Goal: Task Accomplishment & Management: Manage account settings

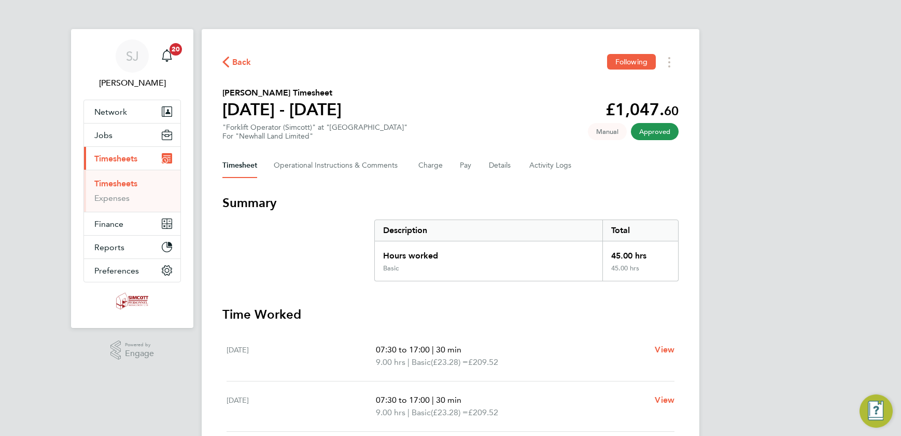
click at [112, 179] on link "Timesheets" at bounding box center [115, 183] width 43 height 10
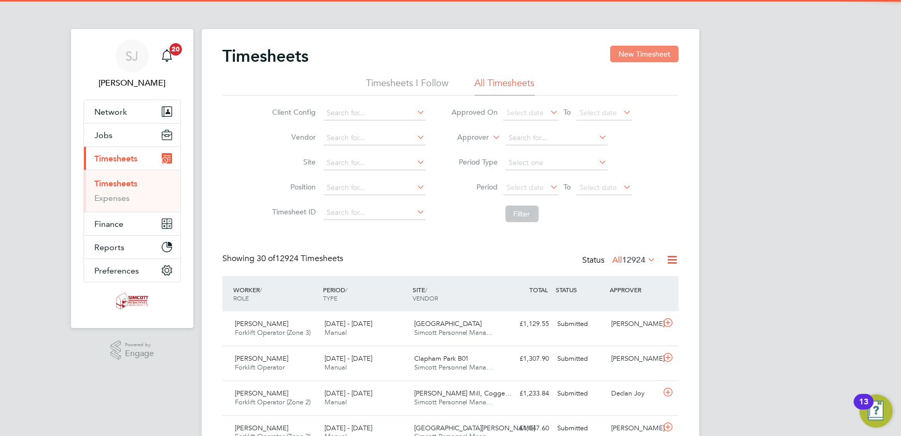
click at [652, 58] on button "New Timesheet" at bounding box center [644, 54] width 68 height 17
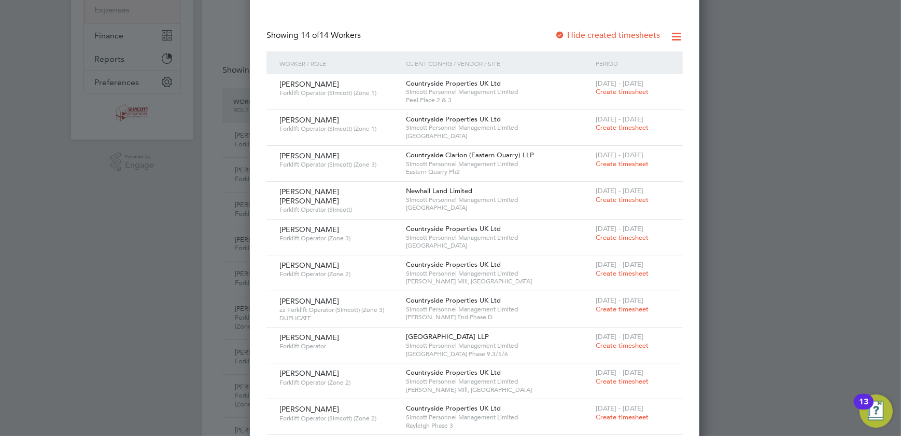
click at [596, 123] on span "Create timesheet" at bounding box center [622, 127] width 53 height 9
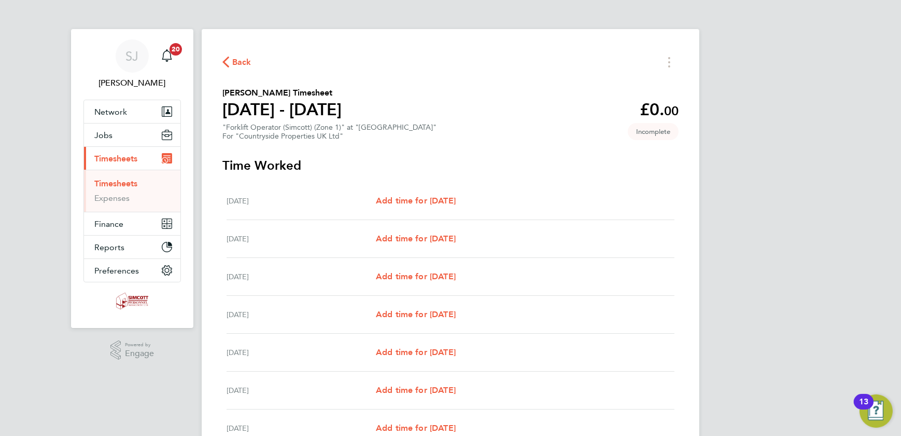
click at [416, 189] on div "Mon 18 Aug Add time for Mon 18 Aug Add time for Mon 18 Aug" at bounding box center [451, 201] width 448 height 38
click at [416, 199] on span "Add time for Mon 18 Aug" at bounding box center [416, 201] width 80 height 10
select select "30"
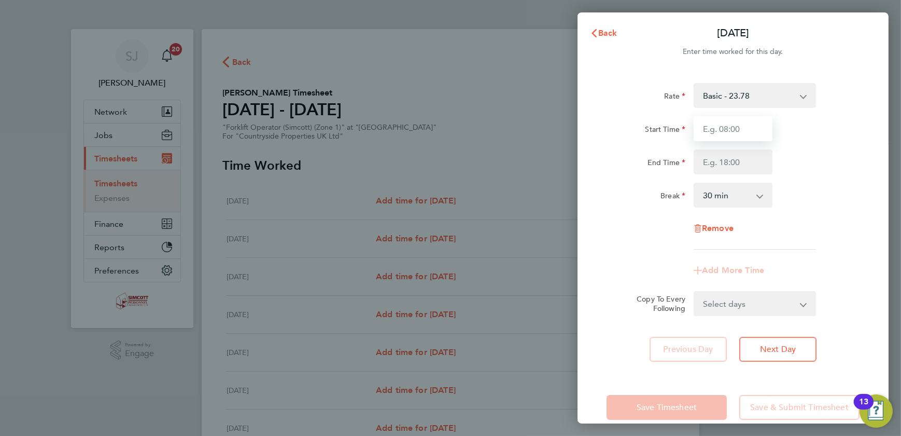
click at [742, 122] on input "Start Time" at bounding box center [733, 128] width 79 height 25
type input "07:30"
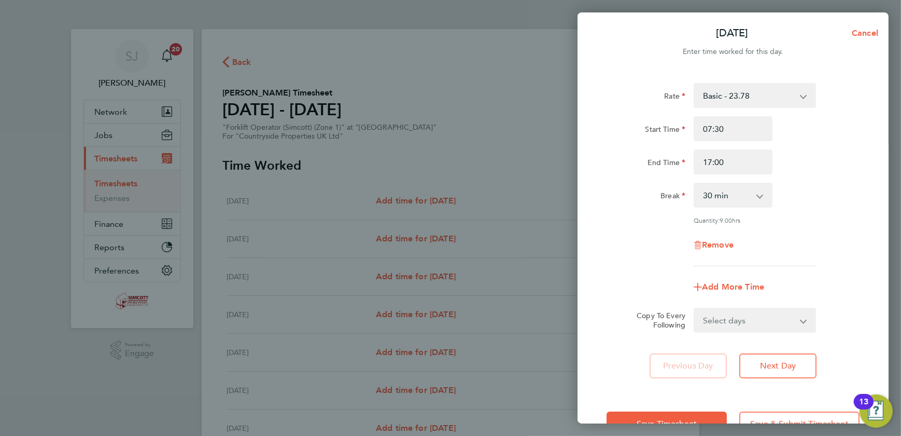
click at [734, 314] on select "Select days Day Weekday (Mon-Fri) Weekend (Sat-Sun) Tuesday Wednesday Thursday …" at bounding box center [749, 320] width 109 height 23
click at [835, 168] on div "End Time 17:00" at bounding box center [733, 161] width 261 height 25
click at [727, 164] on input "17:00" at bounding box center [733, 161] width 79 height 25
type input "1"
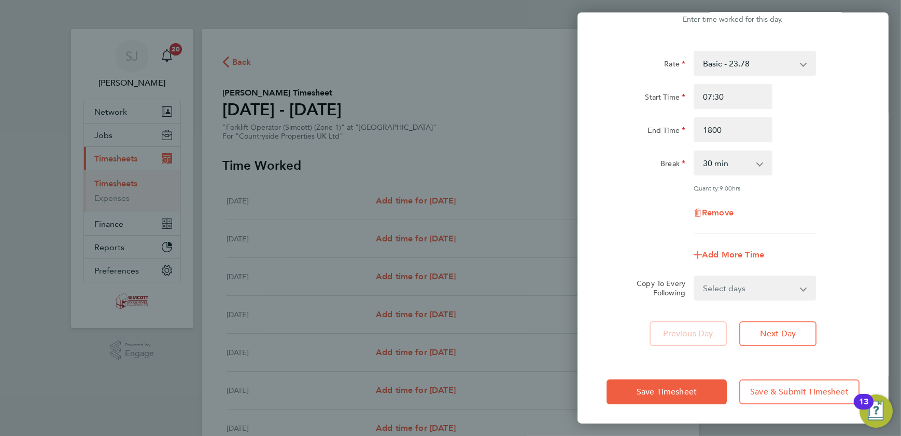
type input "18:00"
click at [729, 281] on select "Select days Day Weekday (Mon-Fri) Weekend (Sat-Sun) Tuesday Wednesday Thursday …" at bounding box center [749, 287] width 109 height 23
select select "WEEKDAY"
click at [695, 276] on select "Select days Day Weekday (Mon-Fri) Weekend (Sat-Sun) Tuesday Wednesday Thursday …" at bounding box center [749, 287] width 109 height 23
select select "2025-08-24"
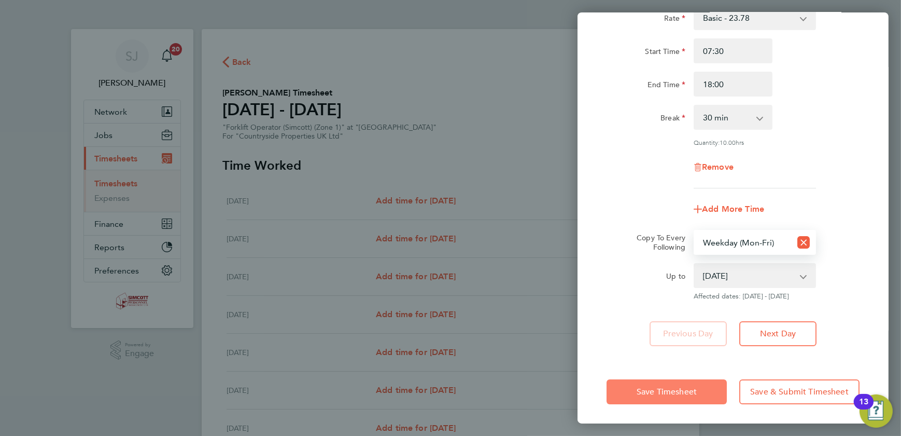
click at [685, 388] on span "Save Timesheet" at bounding box center [667, 391] width 60 height 10
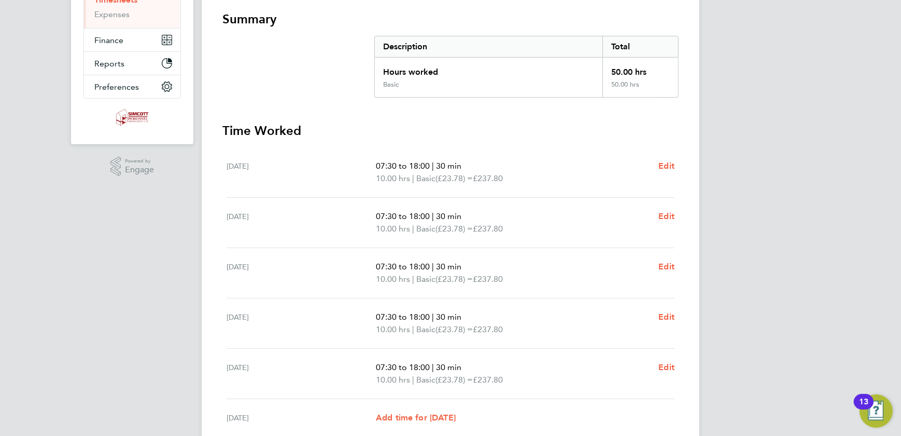
scroll to position [283, 0]
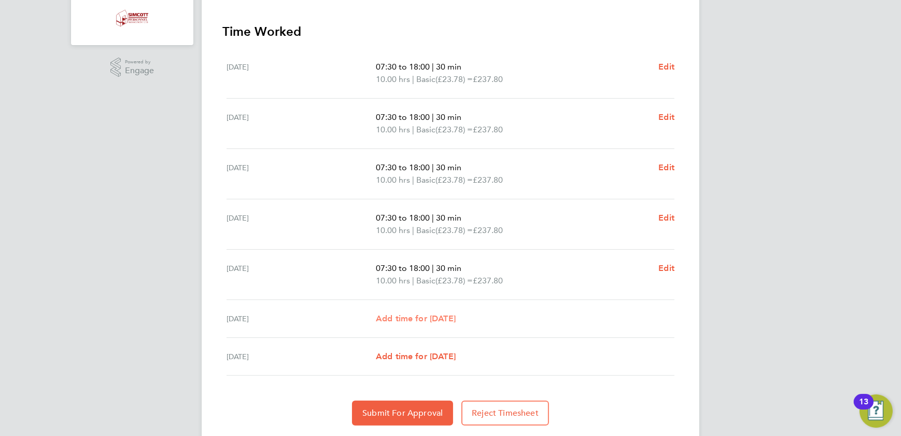
click at [423, 312] on link "Add time for Sat 23 Aug" at bounding box center [416, 318] width 80 height 12
select select "30"
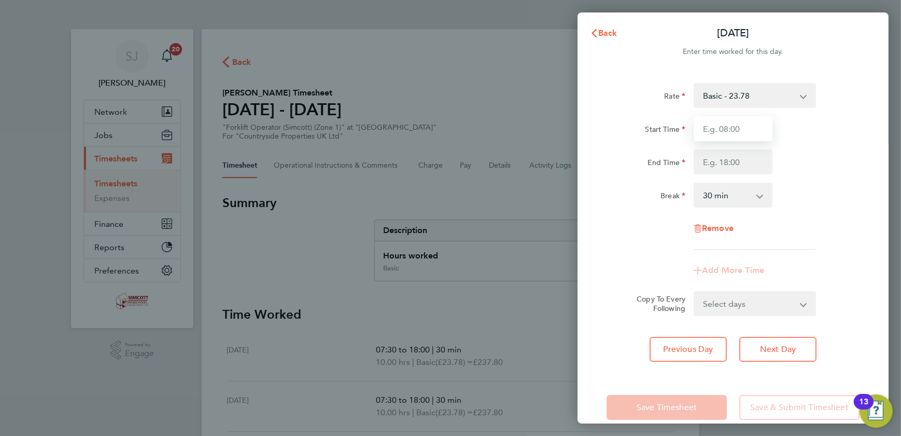
click at [745, 126] on input "Start Time" at bounding box center [733, 128] width 79 height 25
type input "07:30"
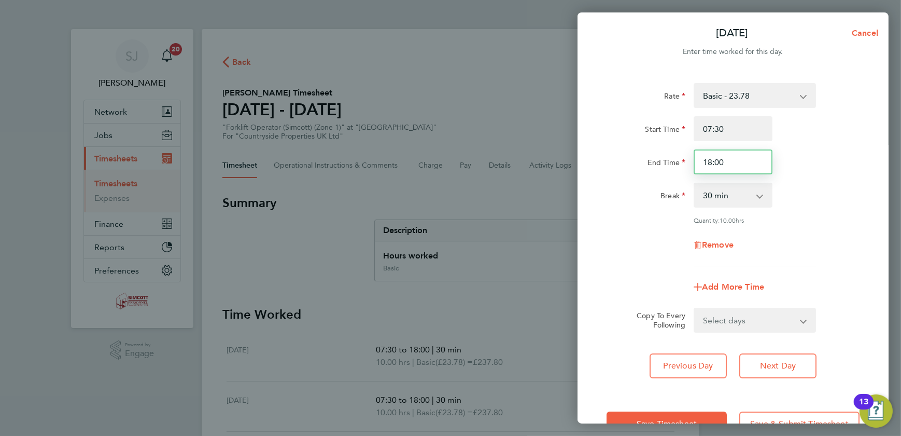
click at [727, 160] on input "18:00" at bounding box center [733, 161] width 79 height 25
type input "16:00"
click at [675, 415] on button "Save Timesheet" at bounding box center [667, 423] width 120 height 25
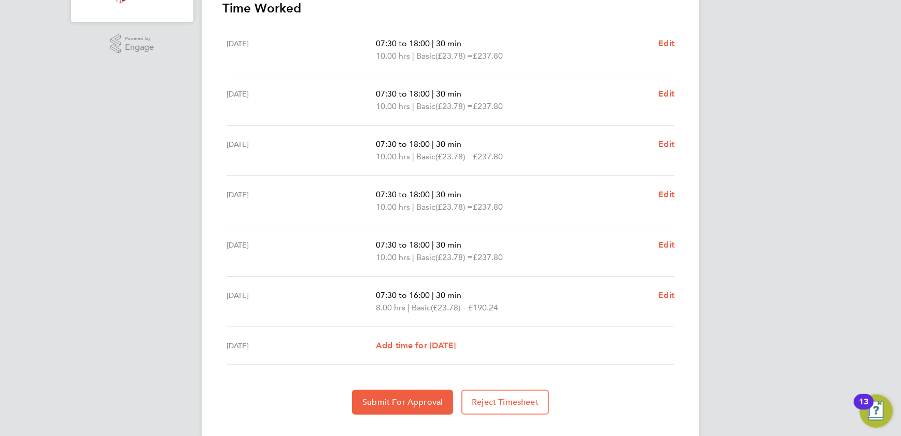
scroll to position [326, 0]
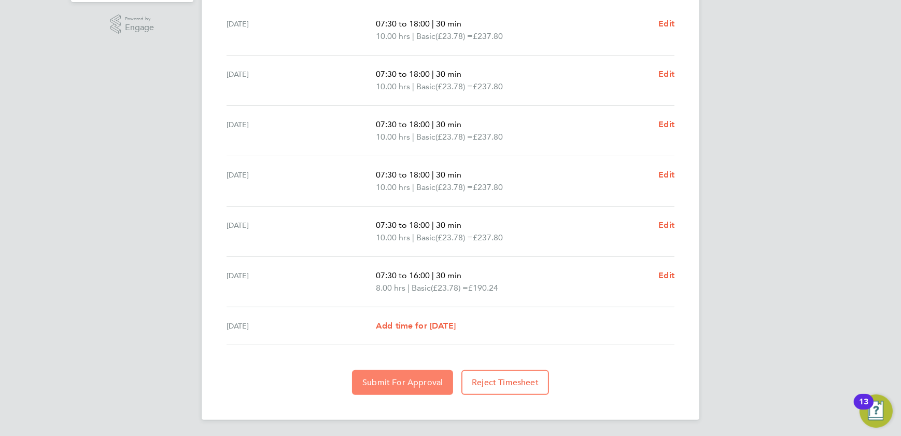
click at [419, 384] on span "Submit For Approval" at bounding box center [402, 382] width 80 height 10
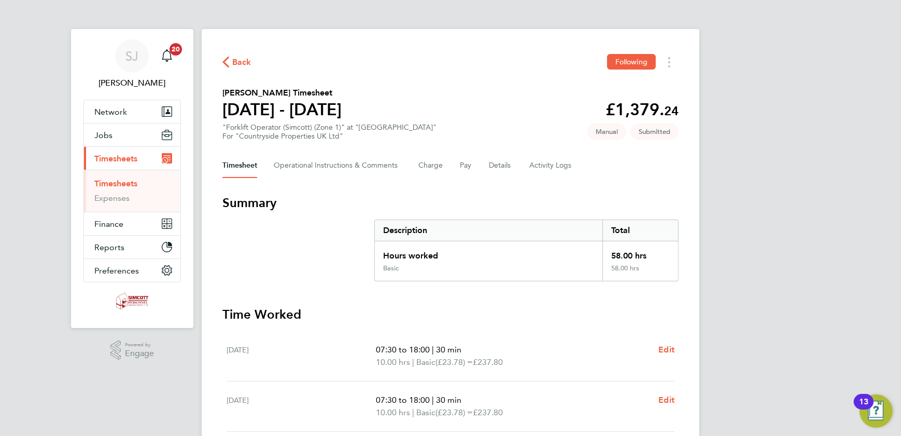
click at [126, 177] on ul "Timesheets Expenses" at bounding box center [132, 191] width 96 height 42
click at [115, 179] on link "Timesheets" at bounding box center [115, 183] width 43 height 10
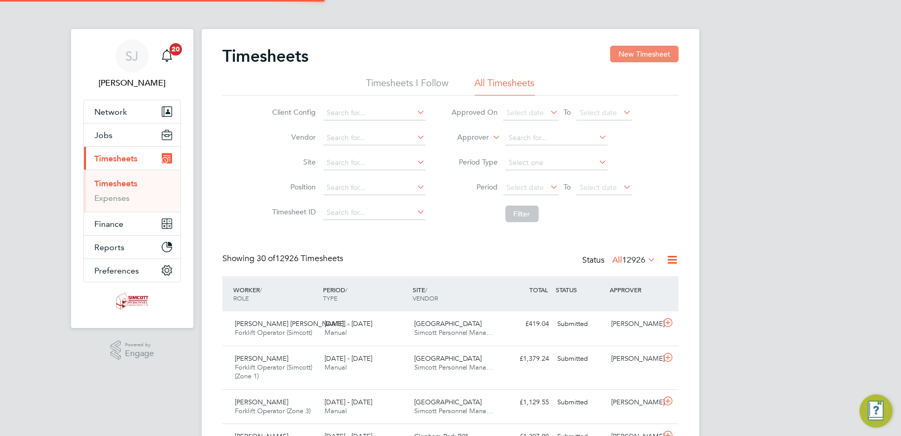
scroll to position [26, 90]
click at [621, 47] on button "New Timesheet" at bounding box center [644, 54] width 68 height 17
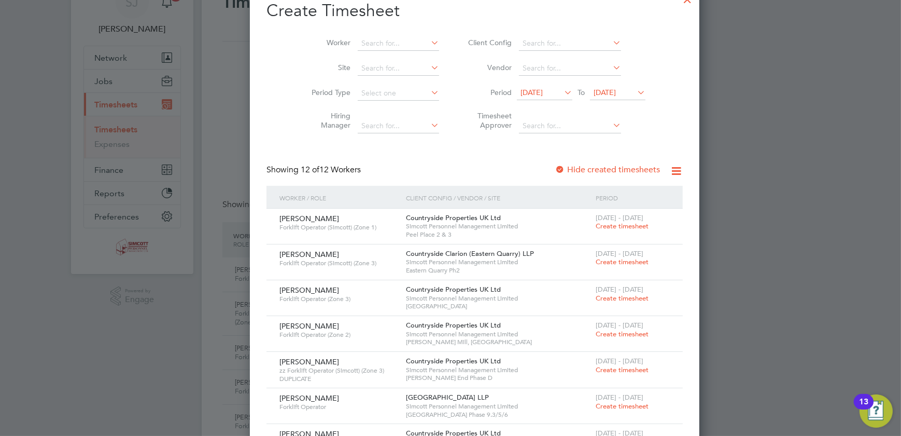
scroll to position [0, 0]
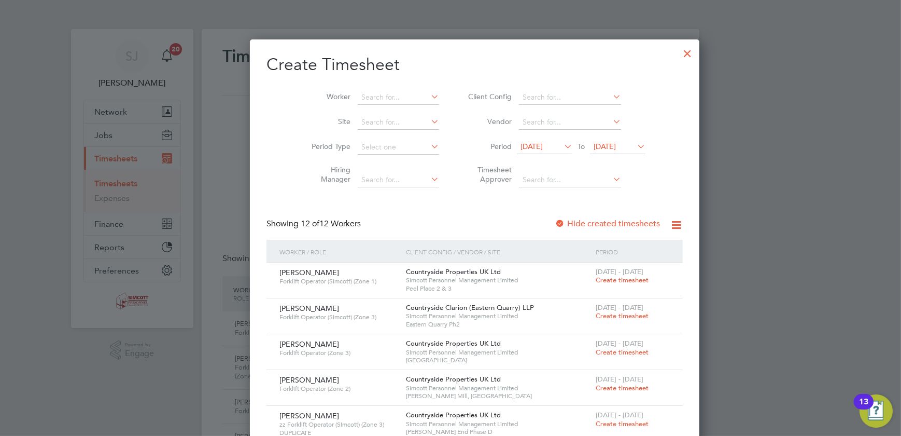
click at [598, 142] on span "19 Aug 2025" at bounding box center [605, 146] width 22 height 9
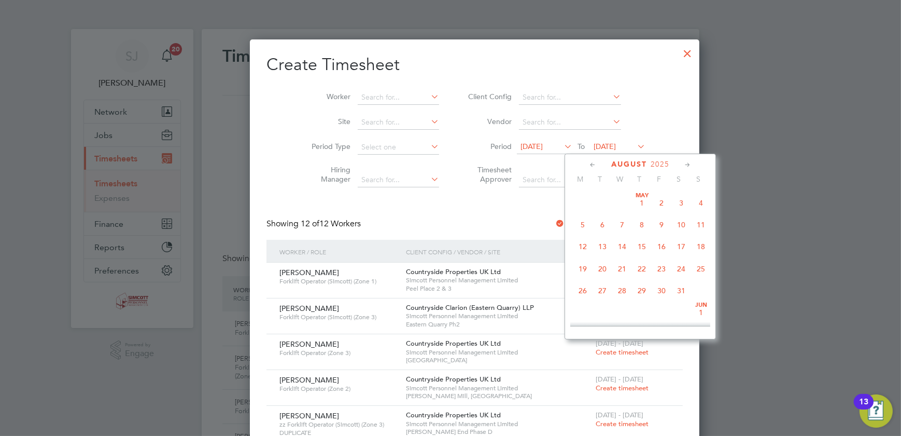
scroll to position [375, 0]
click at [699, 242] on span "24" at bounding box center [701, 244] width 20 height 20
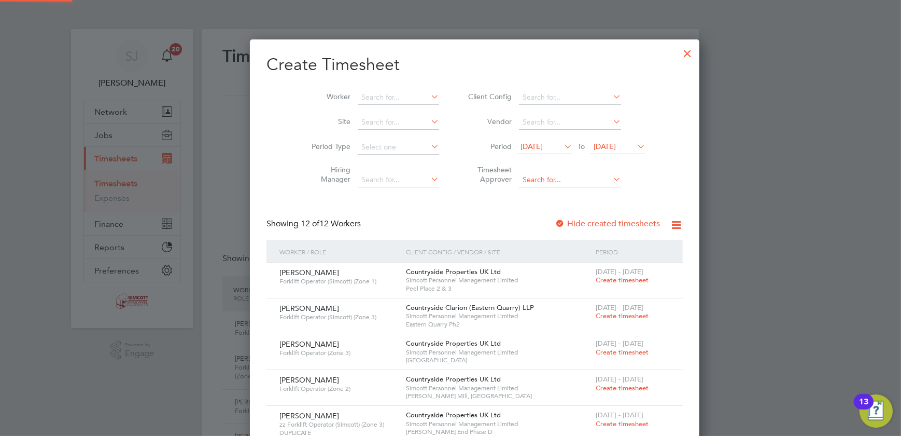
scroll to position [682, 401]
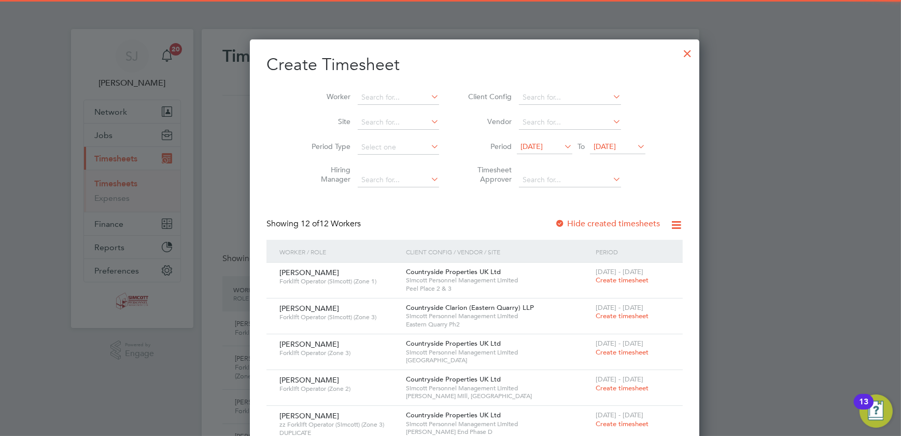
click at [527, 146] on span "12 Aug 2025" at bounding box center [532, 146] width 22 height 9
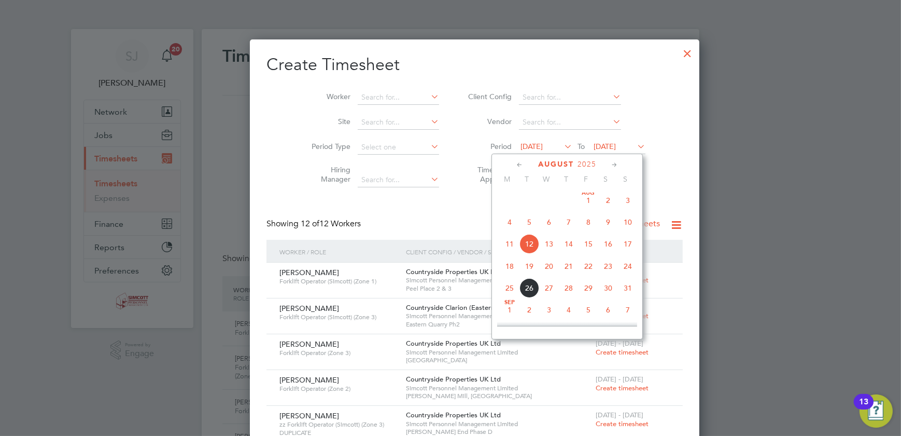
click at [509, 269] on span "18" at bounding box center [510, 266] width 20 height 20
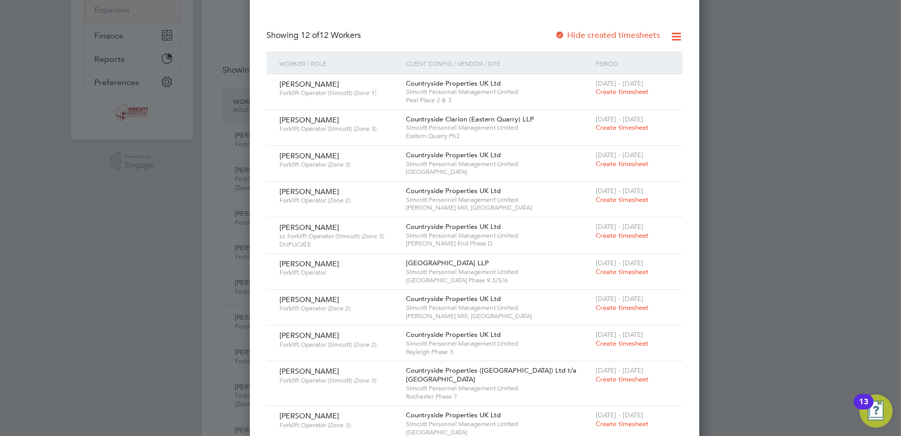
scroll to position [0, 0]
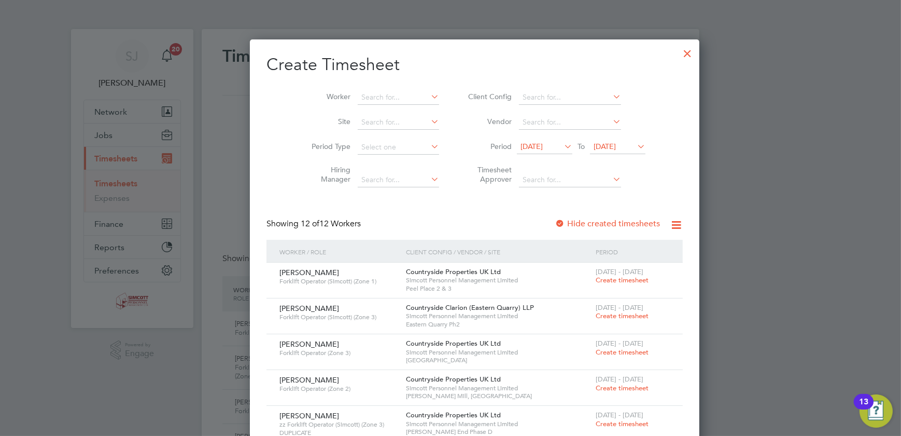
click at [678, 49] on div at bounding box center [687, 50] width 19 height 19
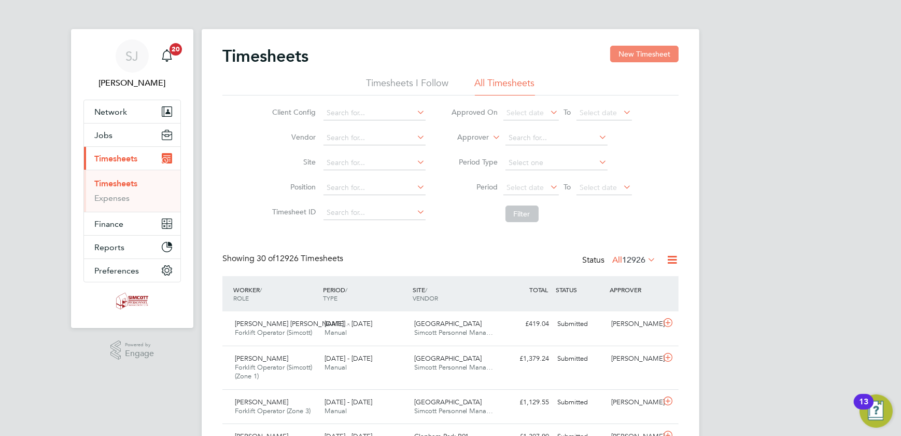
click at [632, 52] on button "New Timesheet" at bounding box center [644, 54] width 68 height 17
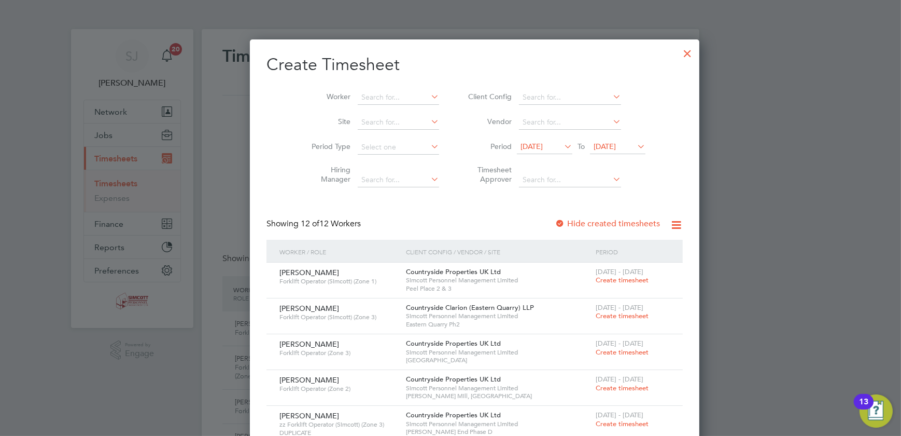
drag, startPoint x: 597, startPoint y: 144, endPoint x: 617, endPoint y: 169, distance: 31.7
click at [598, 145] on span "19 Aug 2025" at bounding box center [605, 146] width 22 height 9
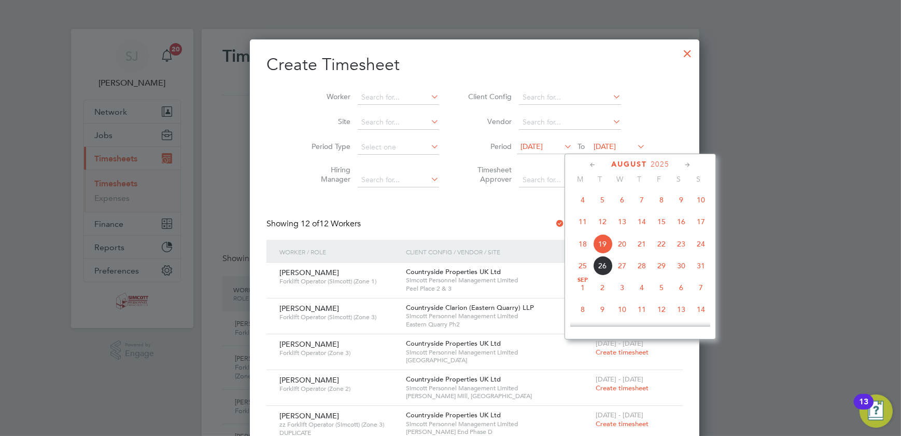
click at [702, 240] on span "24" at bounding box center [701, 244] width 20 height 20
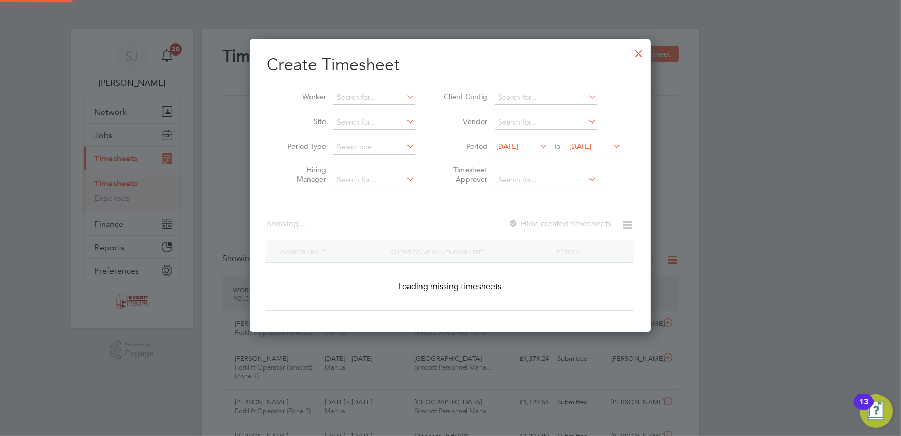
scroll to position [682, 401]
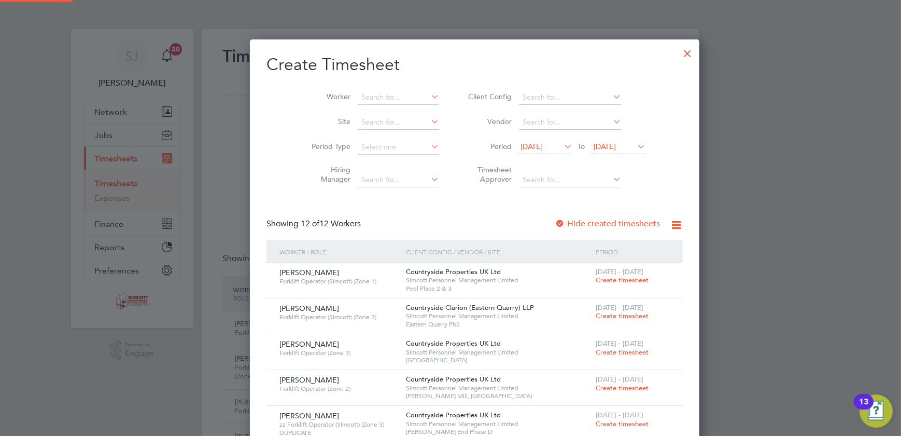
click at [522, 147] on span "12 Aug 2025" at bounding box center [532, 146] width 22 height 9
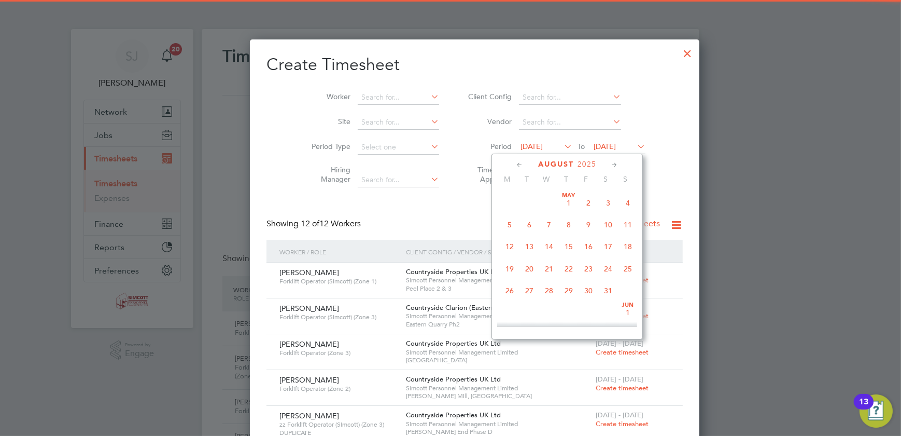
scroll to position [353, 0]
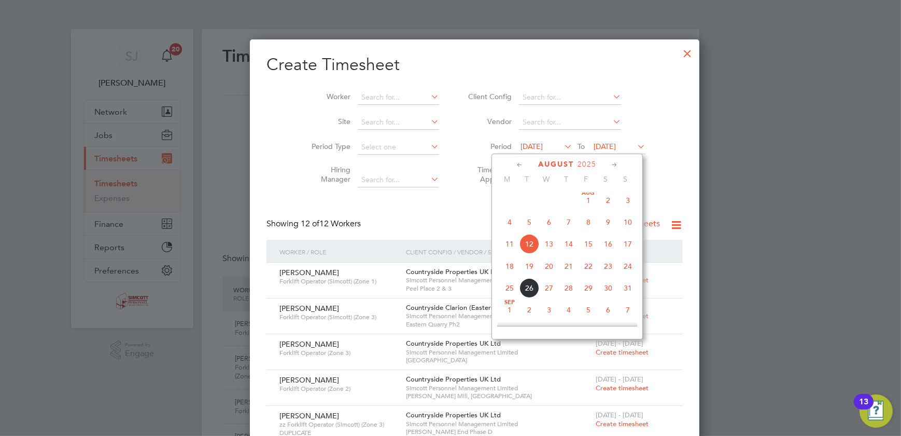
click at [511, 269] on span "18" at bounding box center [510, 266] width 20 height 20
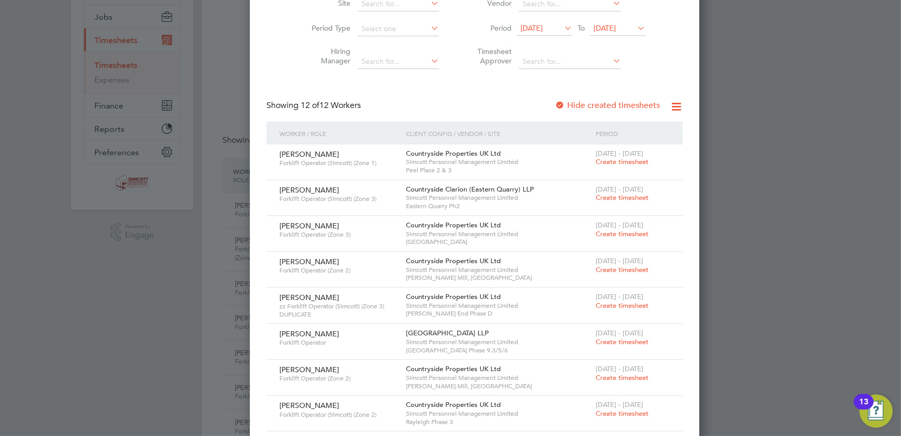
scroll to position [0, 0]
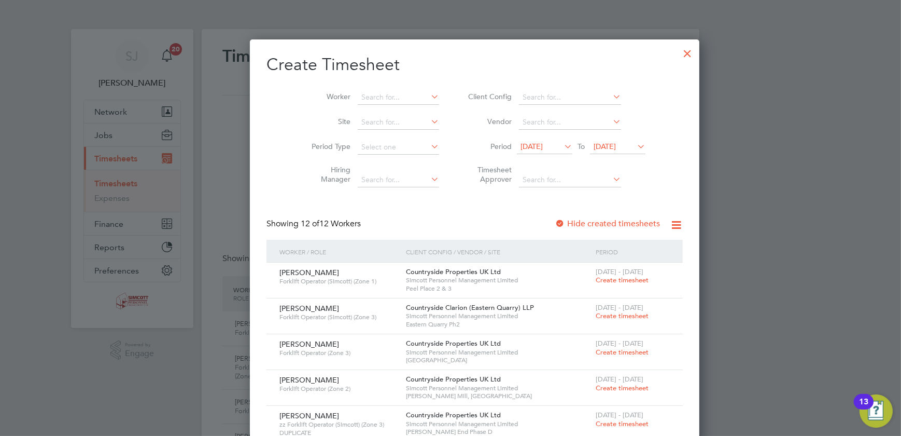
drag, startPoint x: 643, startPoint y: 51, endPoint x: 634, endPoint y: 51, distance: 9.3
click at [678, 51] on div at bounding box center [687, 50] width 19 height 19
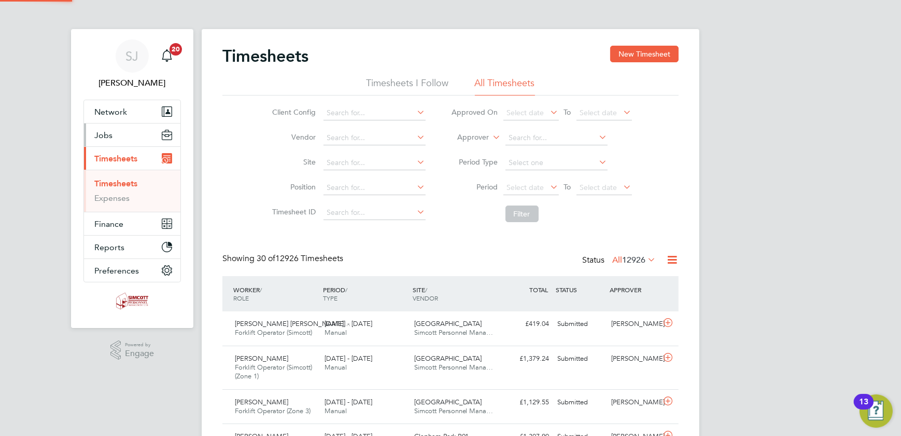
click at [111, 136] on span "Jobs" at bounding box center [103, 135] width 18 height 10
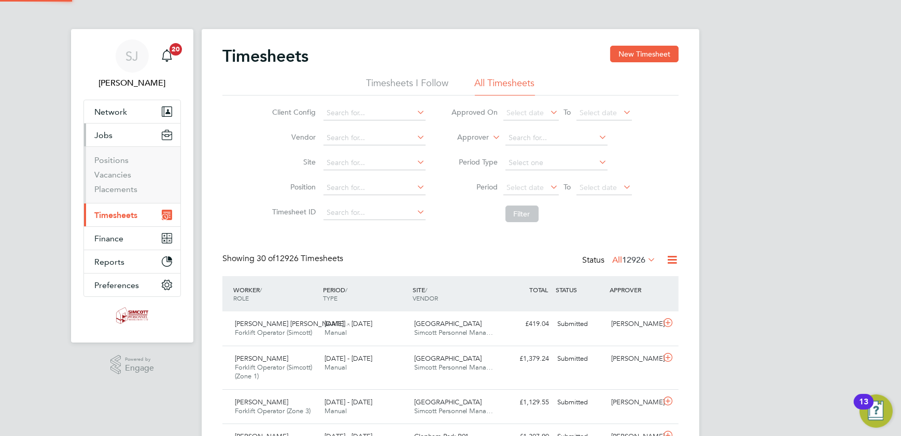
scroll to position [26, 90]
click at [110, 172] on link "Vacancies" at bounding box center [112, 175] width 37 height 10
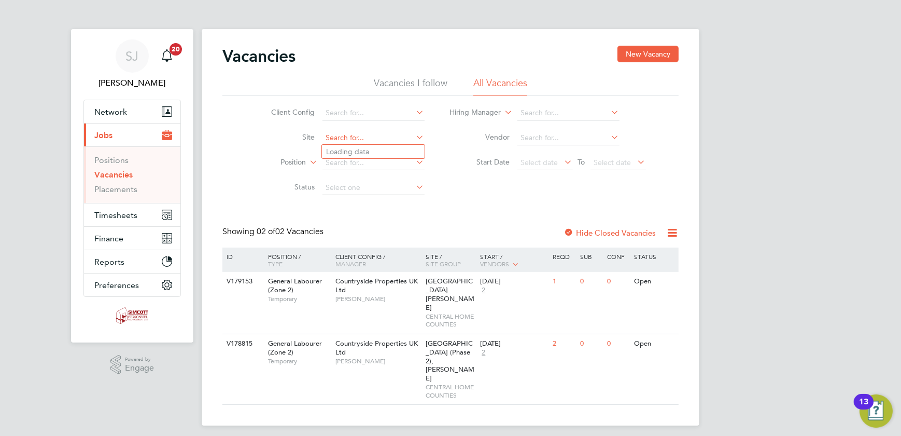
click at [392, 131] on input at bounding box center [374, 138] width 102 height 15
click at [377, 209] on li "Acton Gardens Phase 9.3/5/6" at bounding box center [374, 208] width 104 height 14
type input "Acton Gardens Phase 9.3/5/6"
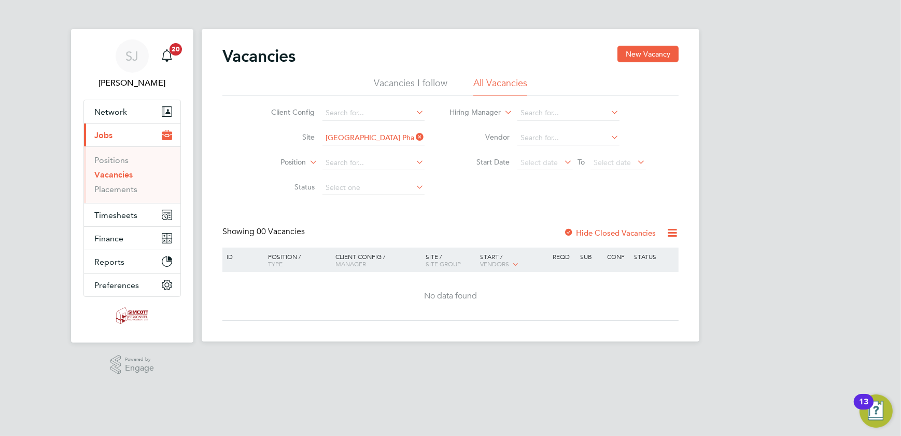
click at [619, 229] on label "Hide Closed Vacancies" at bounding box center [610, 233] width 92 height 10
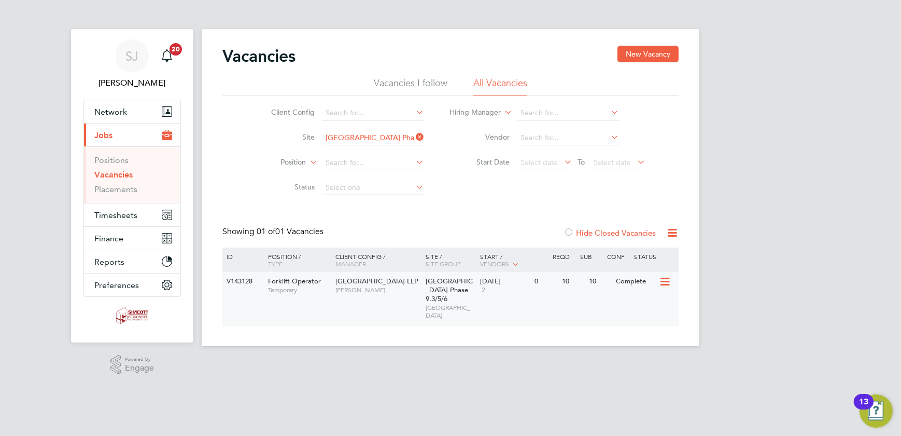
click at [300, 275] on div "Forklift Operator Temporary" at bounding box center [296, 285] width 73 height 27
click at [104, 212] on span "Timesheets" at bounding box center [115, 215] width 43 height 10
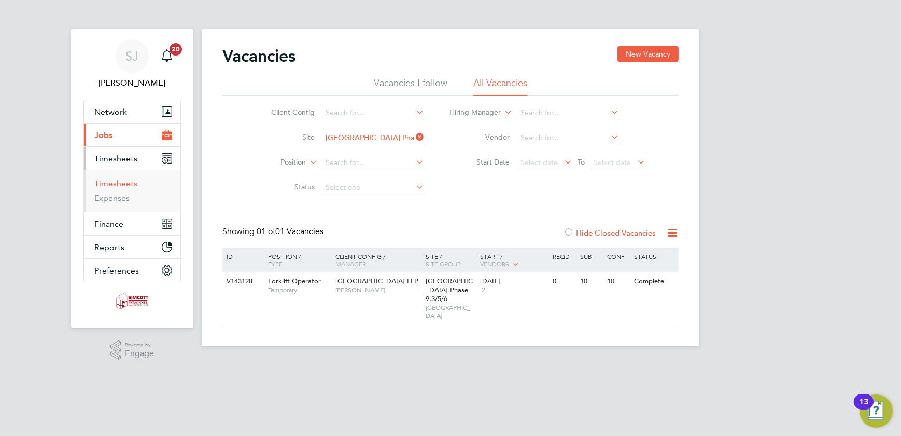
click at [119, 180] on link "Timesheets" at bounding box center [115, 183] width 43 height 10
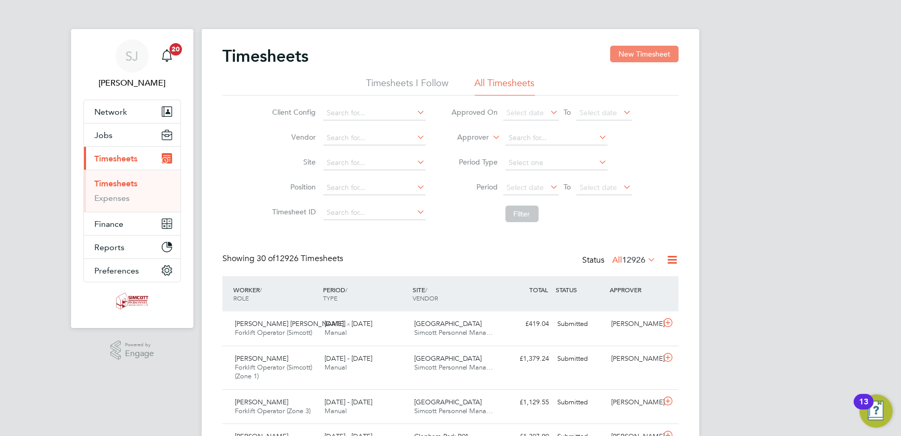
click at [633, 52] on button "New Timesheet" at bounding box center [644, 54] width 68 height 17
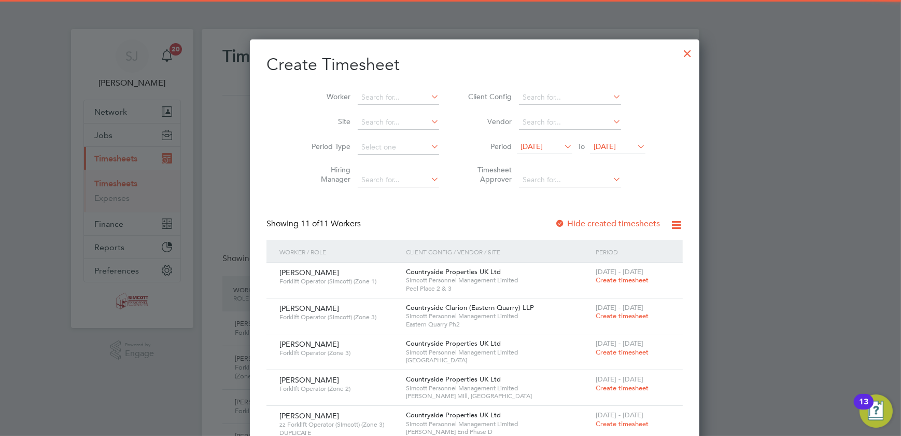
click at [597, 148] on span "19 Aug 2025" at bounding box center [605, 146] width 22 height 9
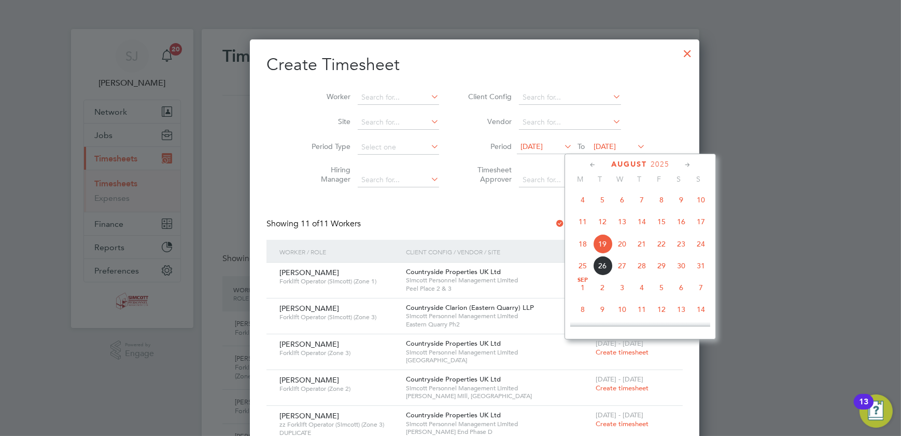
drag, startPoint x: 707, startPoint y: 245, endPoint x: 701, endPoint y: 245, distance: 6.2
click at [707, 245] on span "24" at bounding box center [701, 244] width 20 height 20
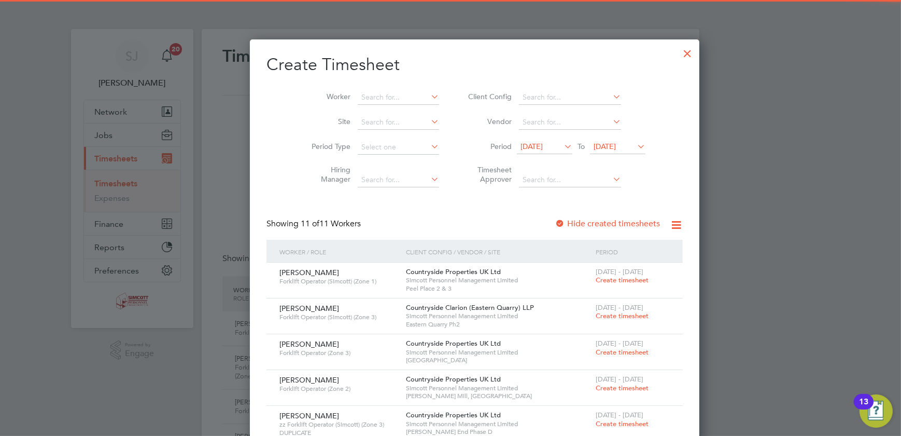
click at [521, 145] on span "12 Aug 2025" at bounding box center [532, 146] width 22 height 9
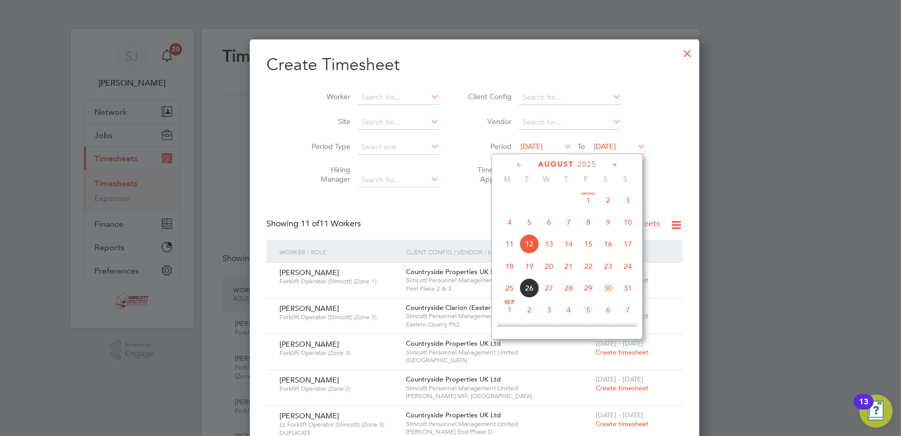
click at [506, 268] on span "18" at bounding box center [510, 266] width 20 height 20
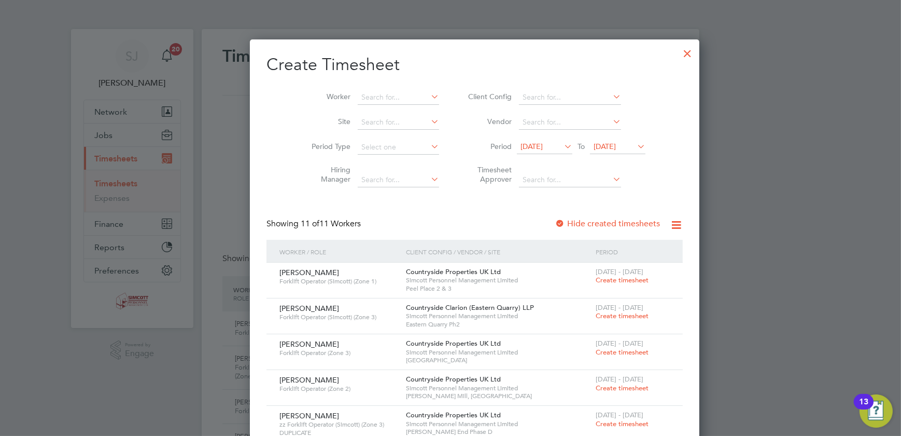
click at [678, 51] on div at bounding box center [687, 50] width 19 height 19
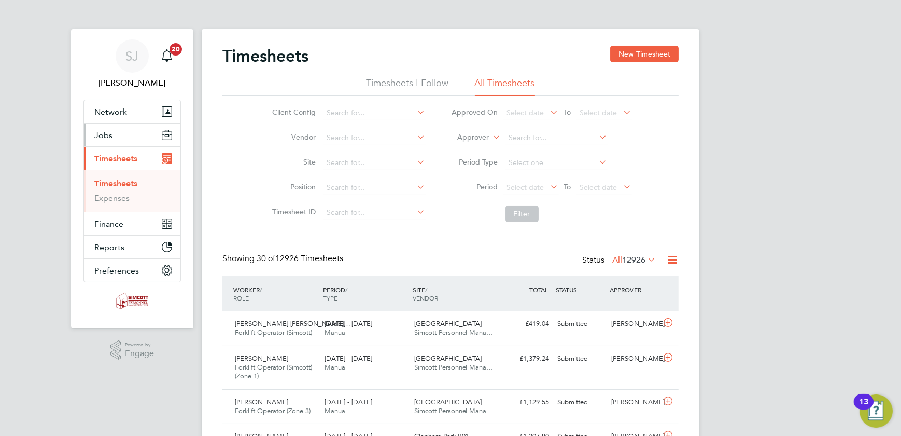
click at [100, 134] on span "Jobs" at bounding box center [103, 135] width 18 height 10
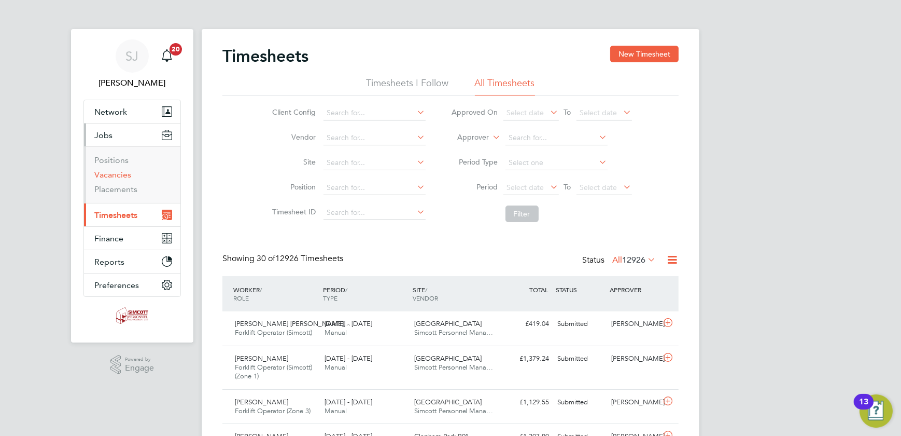
click at [109, 170] on link "Vacancies" at bounding box center [112, 175] width 37 height 10
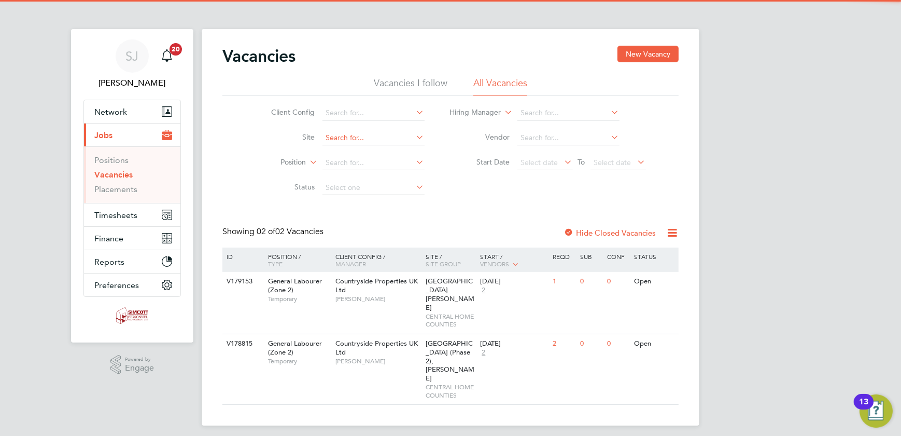
click at [356, 141] on input at bounding box center [374, 138] width 102 height 15
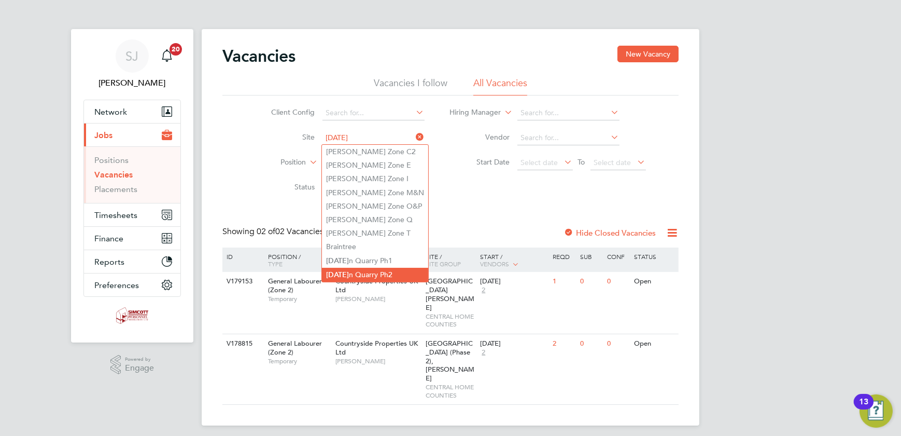
click at [358, 268] on li "Easter n Quarry Ph2" at bounding box center [375, 275] width 106 height 14
type input "Eastern Quarry Ph2"
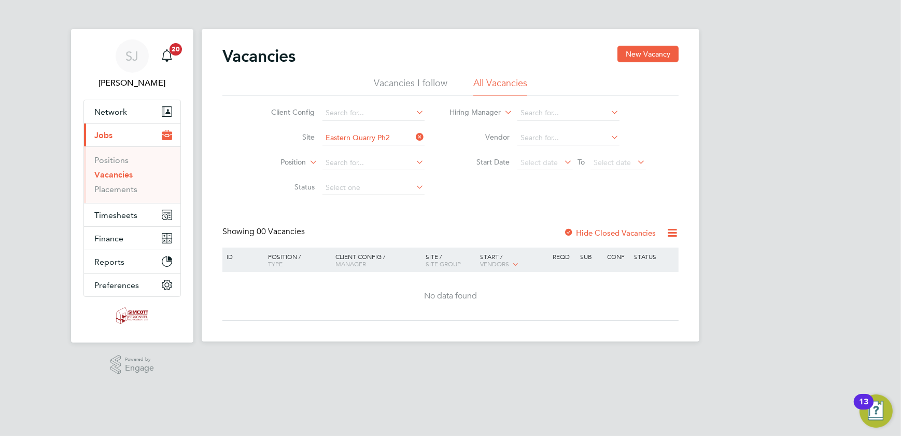
click at [603, 232] on label "Hide Closed Vacancies" at bounding box center [610, 233] width 92 height 10
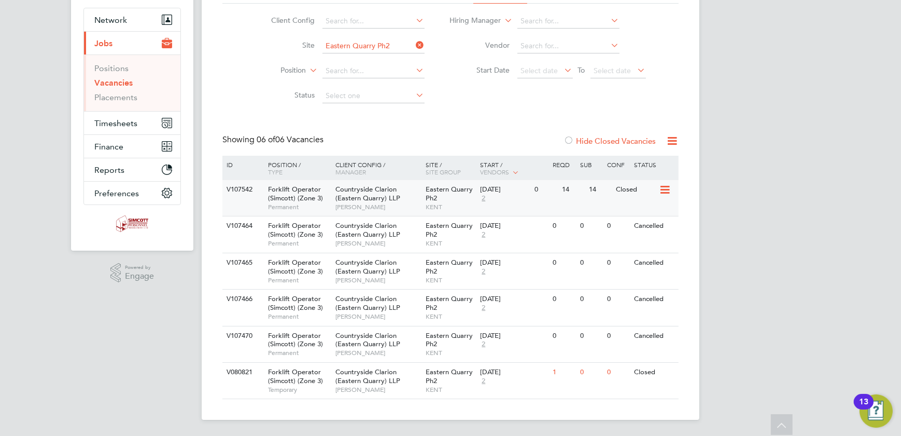
click at [444, 189] on span "Eastern Quarry Ph2" at bounding box center [449, 194] width 47 height 18
click at [108, 118] on span "Timesheets" at bounding box center [115, 123] width 43 height 10
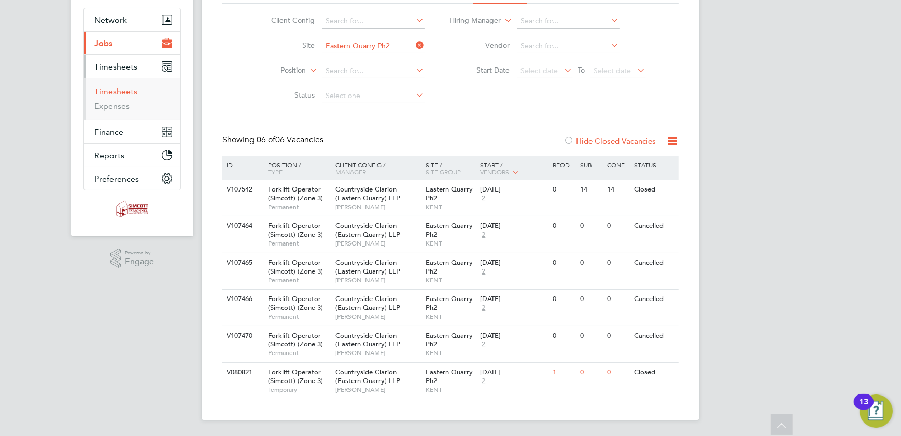
click at [119, 91] on link "Timesheets" at bounding box center [115, 92] width 43 height 10
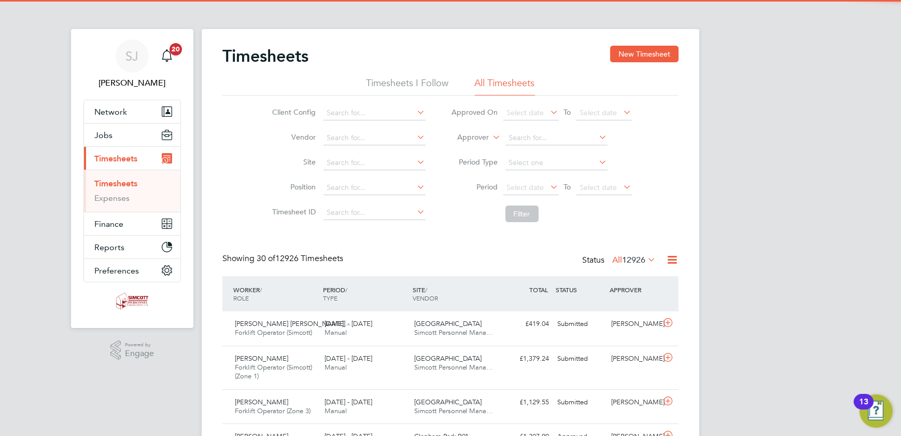
scroll to position [5, 5]
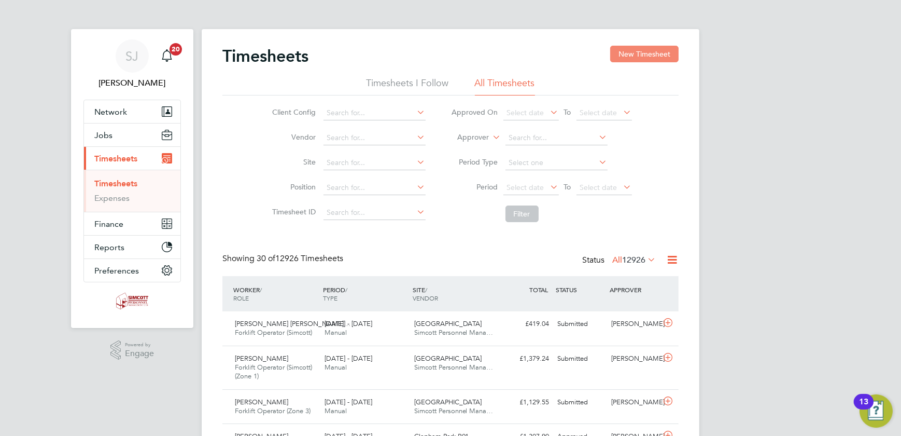
click at [636, 62] on button "New Timesheet" at bounding box center [644, 54] width 68 height 17
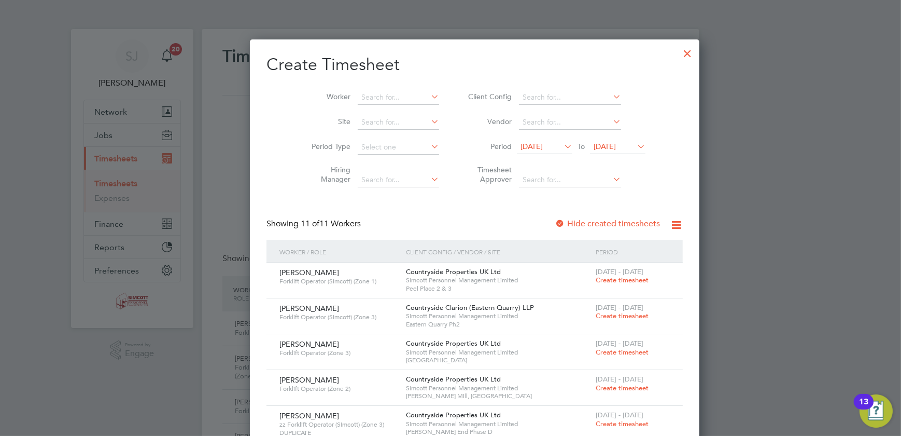
click at [594, 145] on span "19 Aug 2025" at bounding box center [605, 146] width 22 height 9
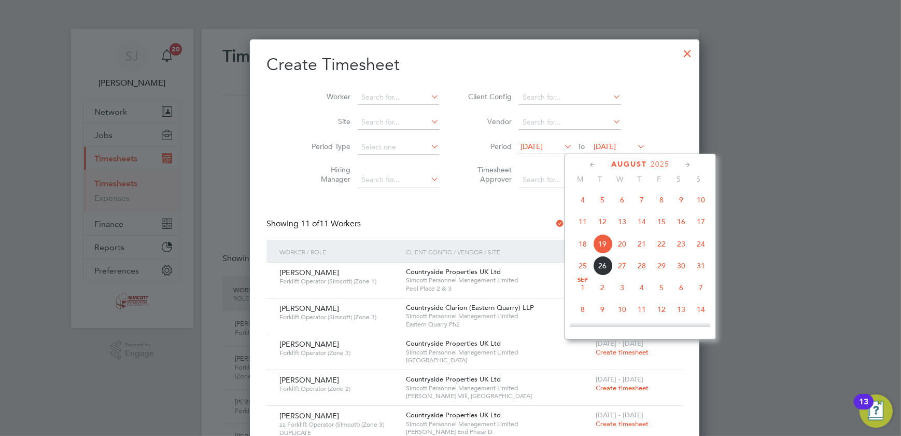
click at [700, 248] on span "24" at bounding box center [701, 244] width 20 height 20
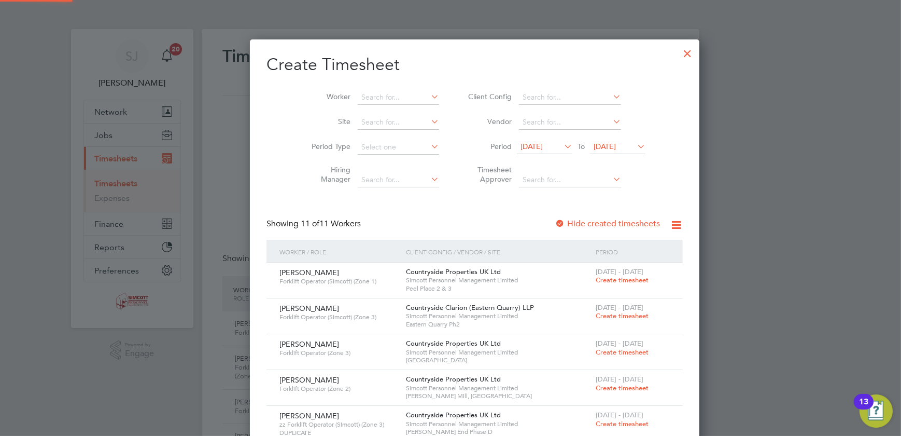
click at [523, 144] on span "12 Aug 2025" at bounding box center [532, 146] width 22 height 9
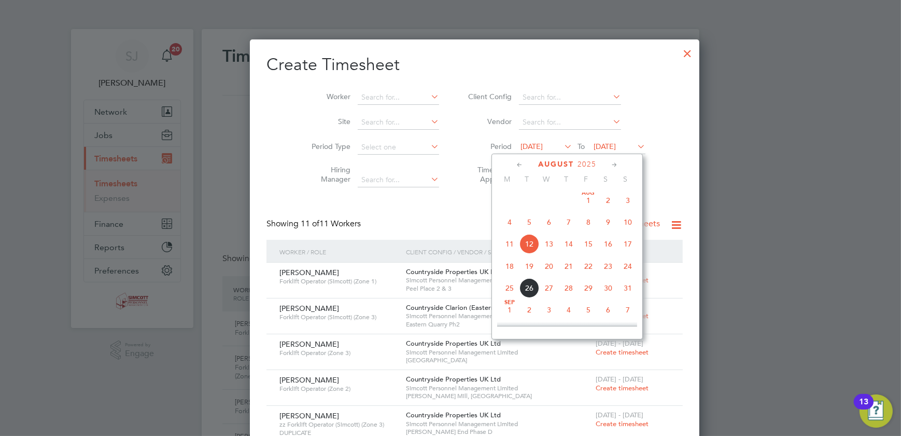
click at [506, 267] on span "18" at bounding box center [510, 266] width 20 height 20
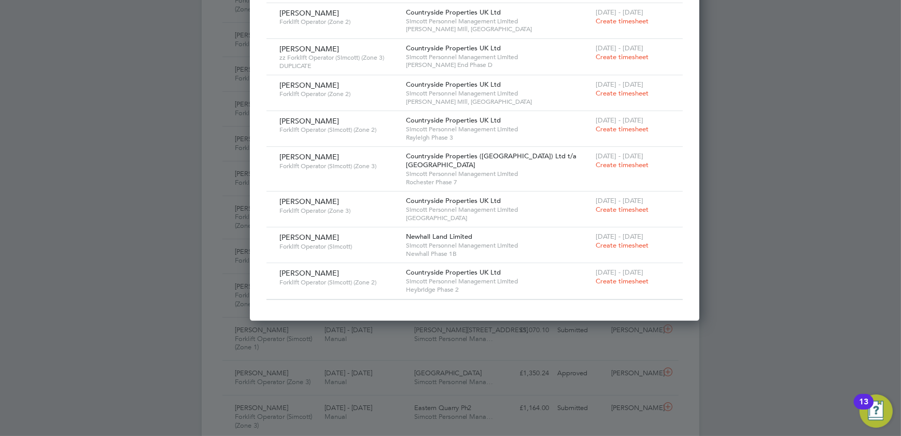
scroll to position [235, 0]
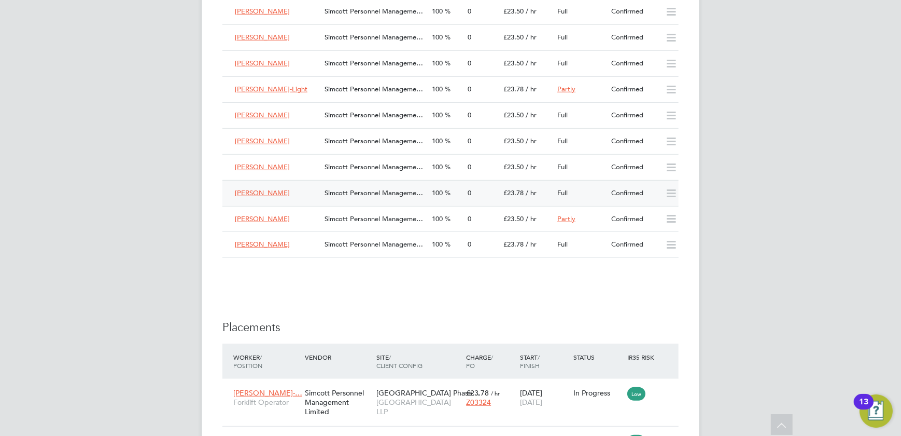
click at [460, 196] on div "100" at bounding box center [446, 193] width 36 height 17
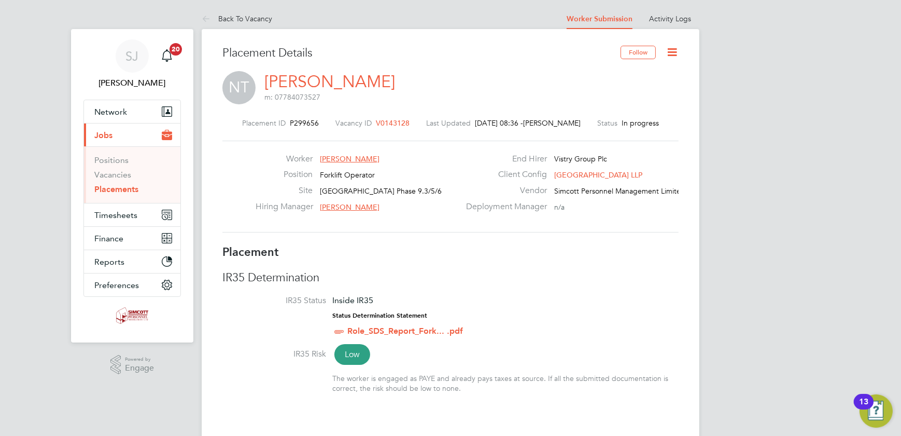
click at [678, 54] on icon at bounding box center [672, 52] width 13 height 13
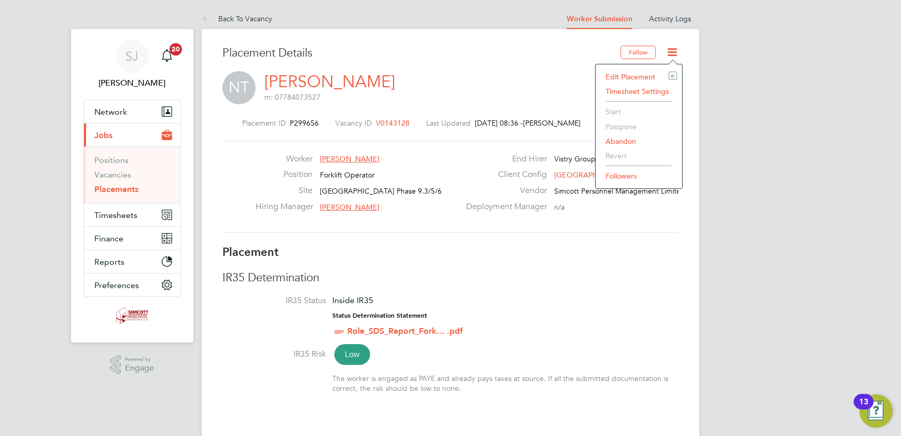
click at [628, 75] on li "Edit Placement e" at bounding box center [639, 76] width 76 height 15
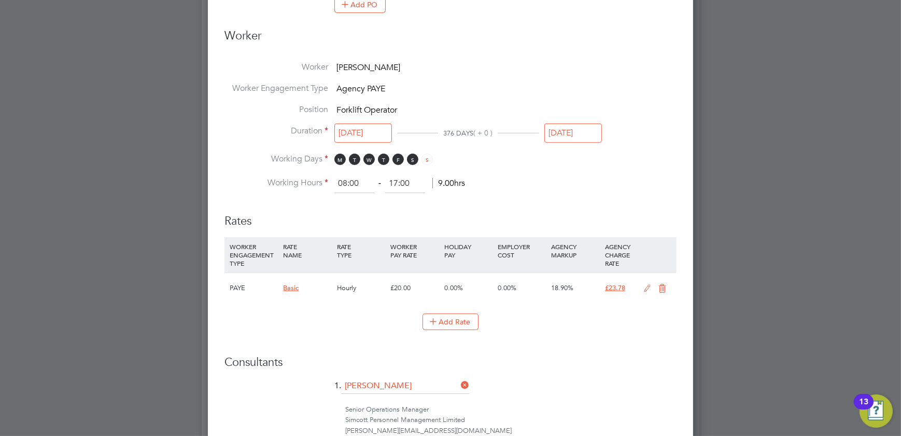
drag, startPoint x: 576, startPoint y: 128, endPoint x: 569, endPoint y: 128, distance: 6.7
click at [576, 128] on input "31 Jul 2026" at bounding box center [574, 132] width 58 height 19
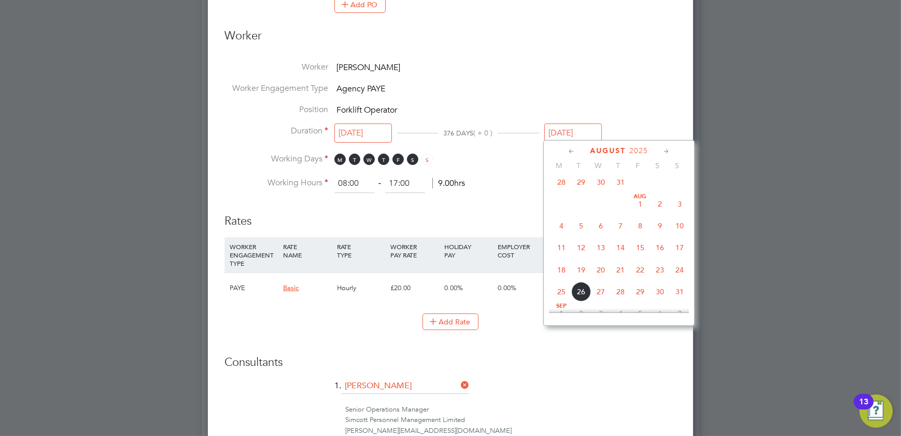
click at [683, 244] on span "17" at bounding box center [680, 248] width 20 height 20
type input "17 Aug 2025"
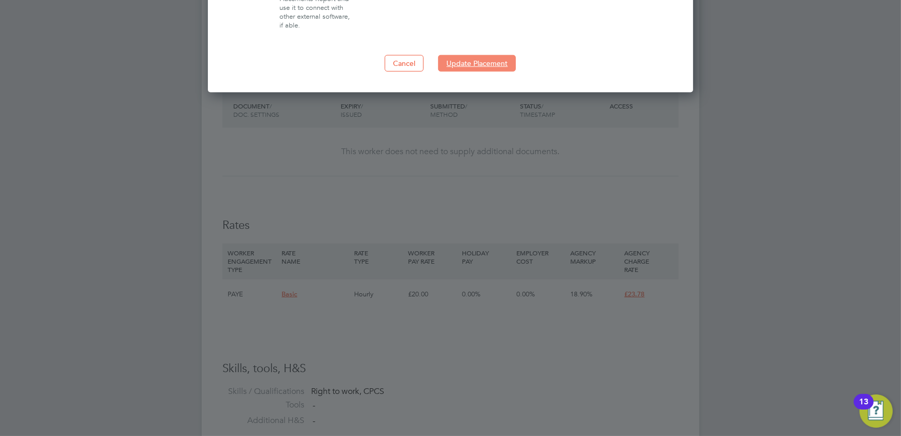
click at [478, 59] on button "Update Placement" at bounding box center [477, 63] width 78 height 17
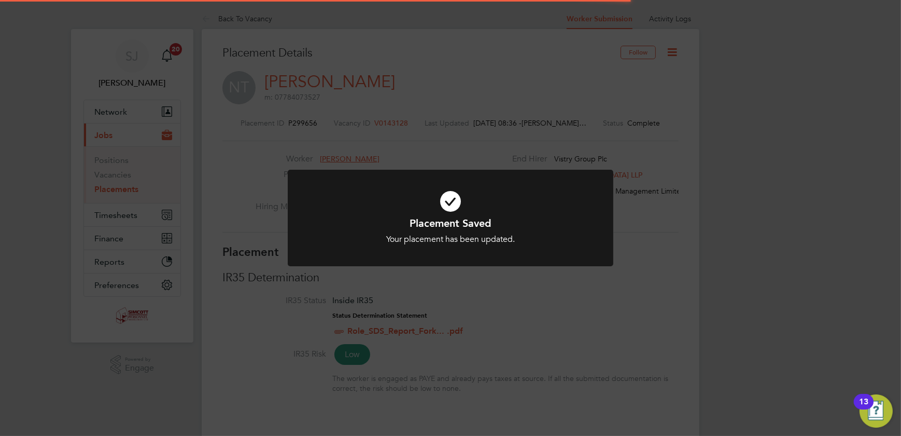
drag, startPoint x: 695, startPoint y: 98, endPoint x: 686, endPoint y: 92, distance: 10.9
click at [696, 96] on div "Placement Saved Your placement has been updated. Cancel Okay" at bounding box center [450, 218] width 901 height 436
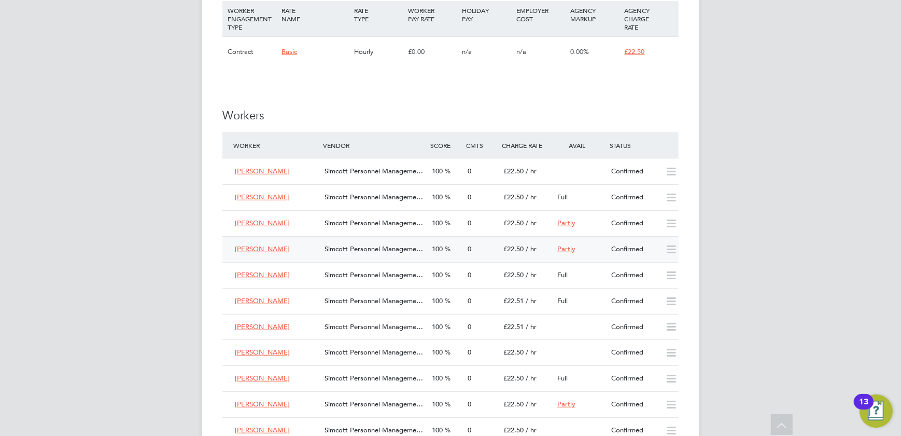
click at [464, 253] on div "0" at bounding box center [482, 249] width 36 height 17
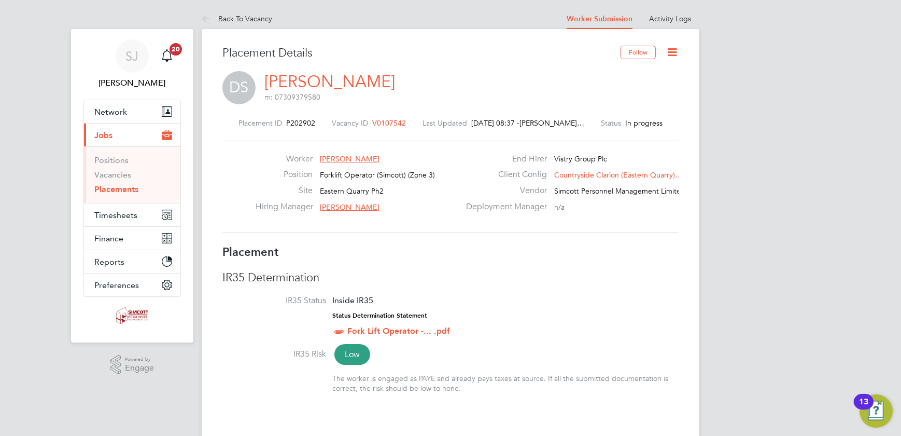
click at [667, 52] on icon at bounding box center [672, 52] width 13 height 13
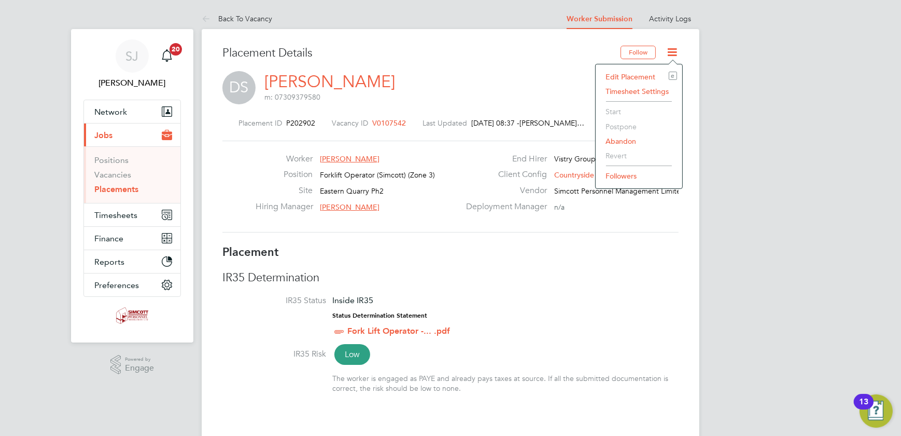
click at [620, 77] on li "Edit Placement e" at bounding box center [639, 76] width 76 height 15
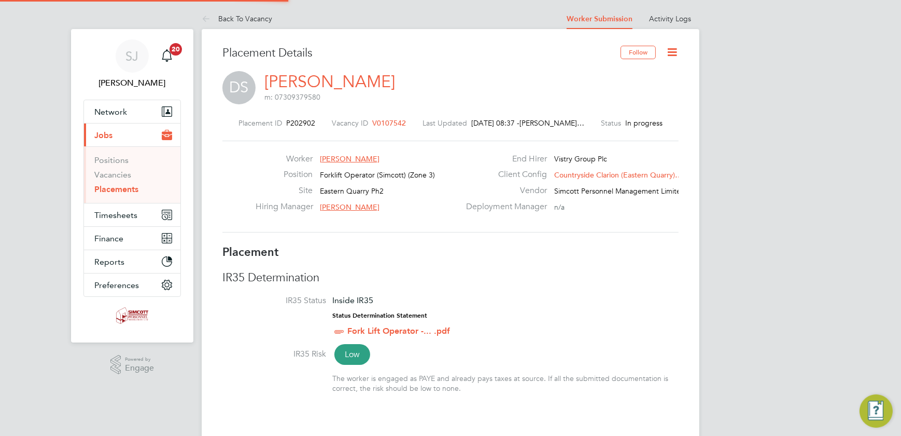
type input "[PERSON_NAME]"
type input "[DATE]"
type input "07:30"
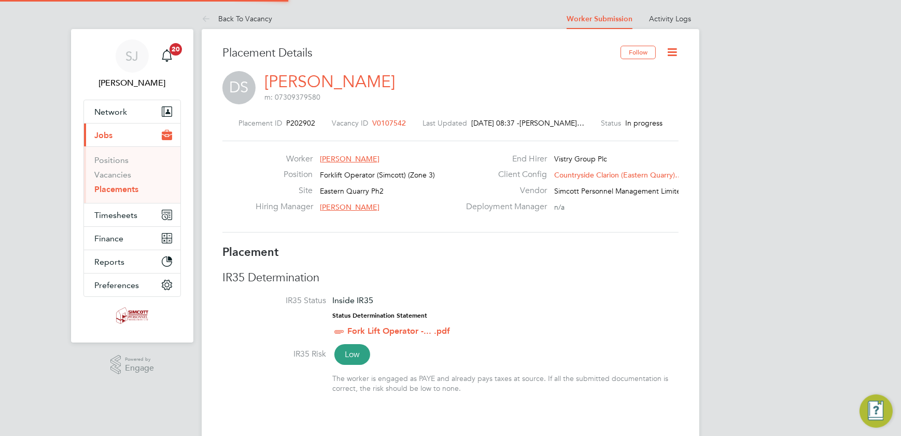
type input "16:30"
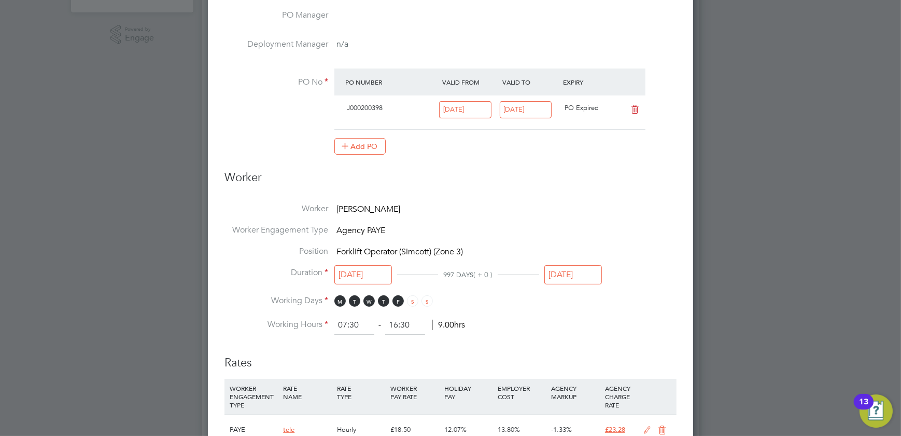
click at [576, 270] on input "[DATE]" at bounding box center [574, 274] width 58 height 19
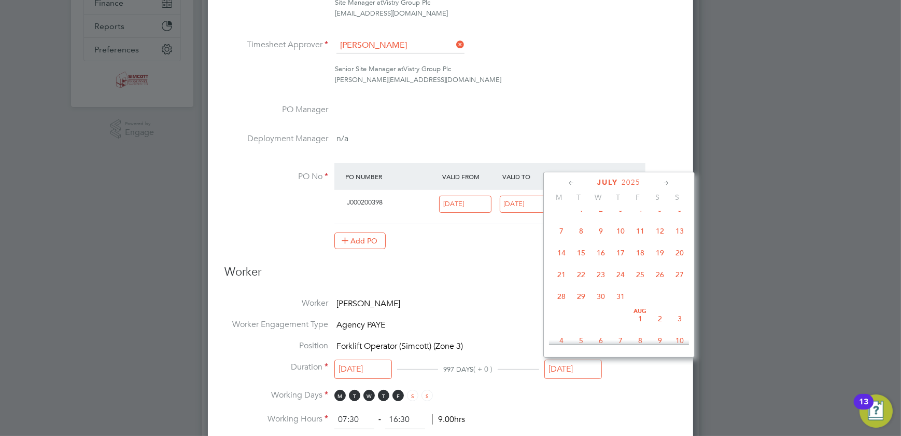
scroll to position [456, 0]
click at [580, 317] on span "26" at bounding box center [581, 311] width 20 height 20
type input "[DATE]"
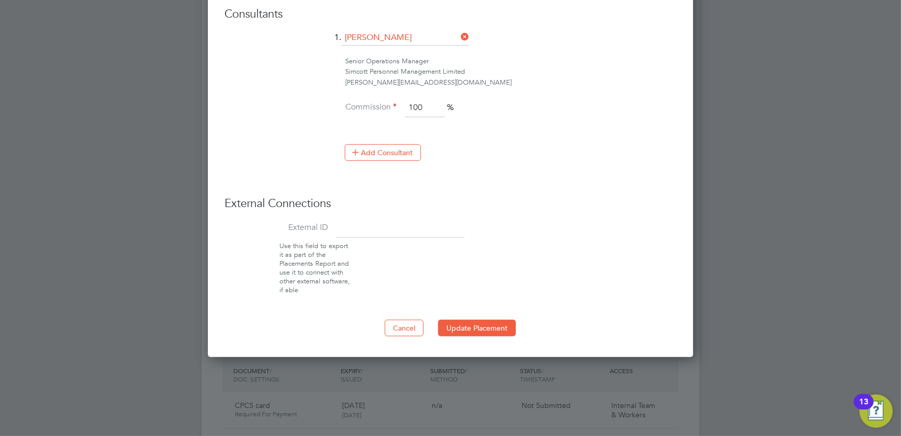
scroll to position [896, 0]
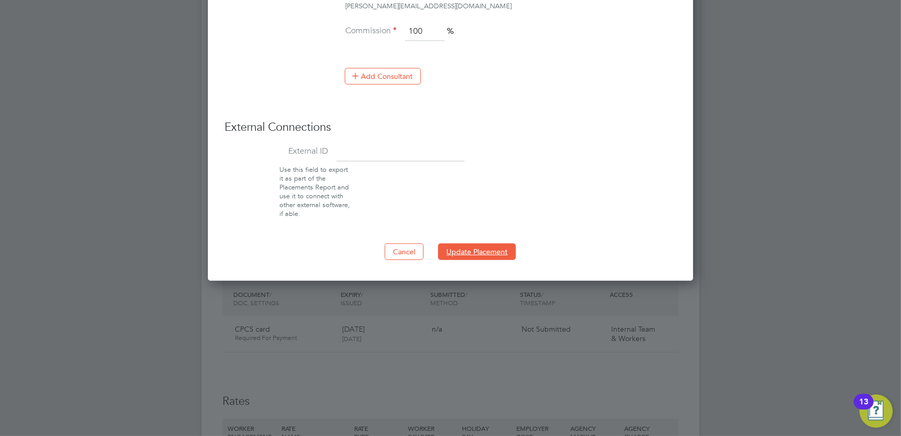
click at [481, 247] on button "Update Placement" at bounding box center [477, 251] width 78 height 17
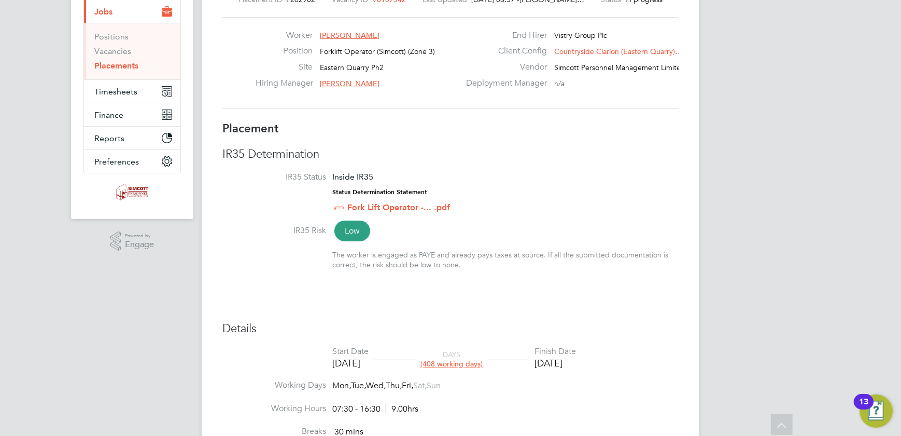
scroll to position [0, 0]
